Goal: Information Seeking & Learning: Understand process/instructions

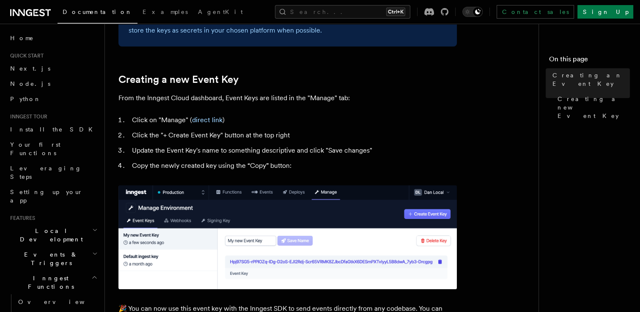
scroll to position [341, 0]
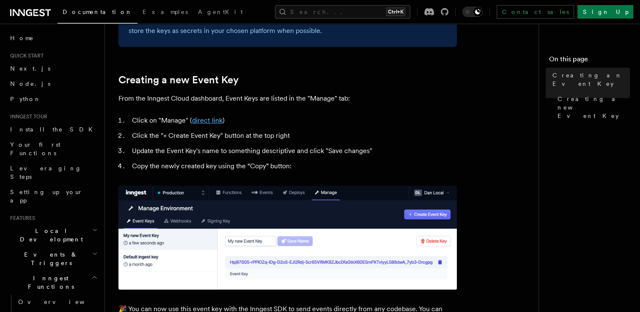
click at [210, 122] on link "direct link" at bounding box center [207, 120] width 30 height 8
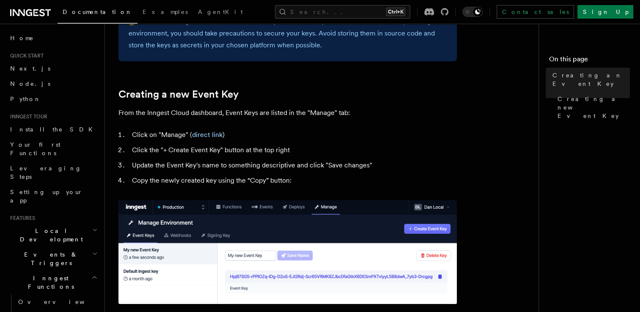
scroll to position [337, 0]
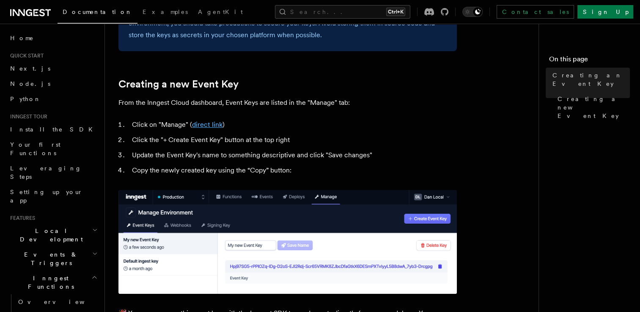
click at [212, 126] on link "direct link" at bounding box center [207, 125] width 30 height 8
